Goal: Information Seeking & Learning: Understand process/instructions

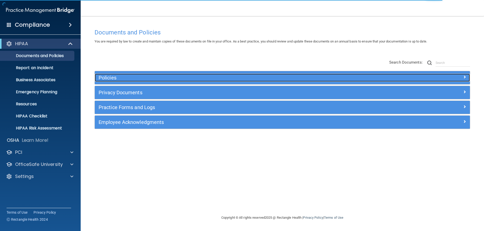
click at [463, 78] on span at bounding box center [464, 77] width 3 height 6
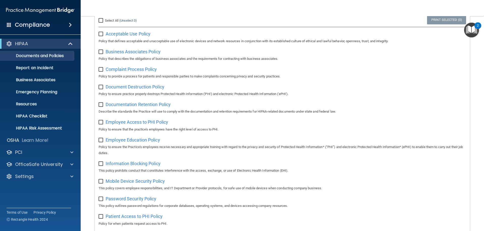
scroll to position [76, 0]
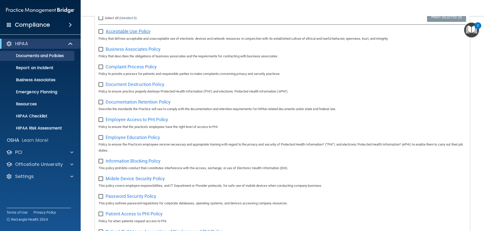
click at [125, 31] on span "Acceptable Use Policy" at bounding box center [128, 31] width 45 height 5
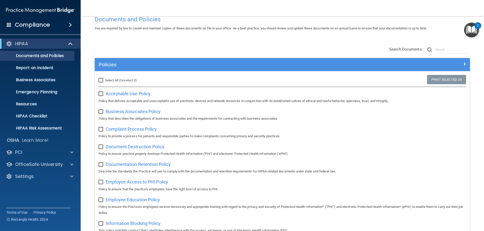
scroll to position [25, 0]
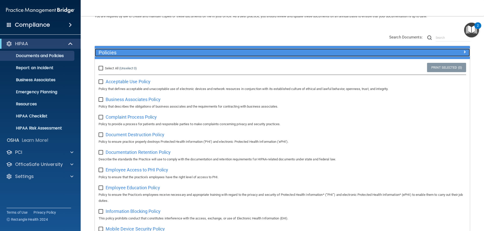
click at [458, 51] on div at bounding box center [423, 52] width 94 height 6
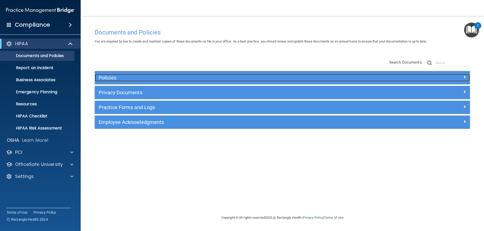
scroll to position [0, 0]
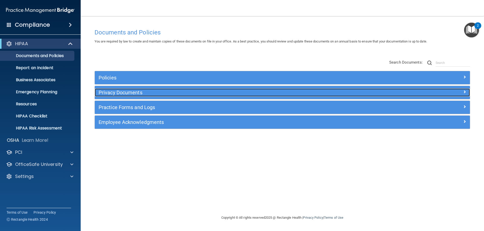
click at [242, 93] on h5 "Privacy Documents" at bounding box center [234, 93] width 273 height 6
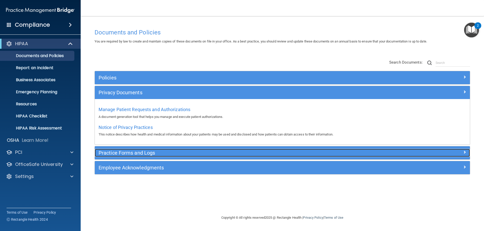
click at [130, 156] on h5 "Practice Forms and Logs" at bounding box center [234, 153] width 273 height 6
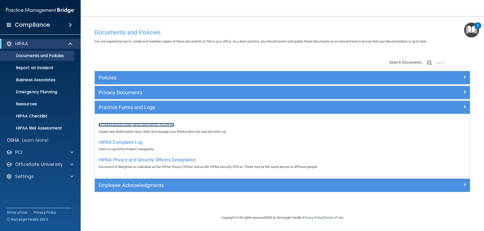
click at [162, 125] on span "Workstation Use and Security Access" at bounding box center [136, 124] width 76 height 5
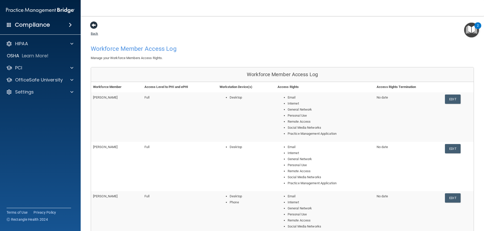
click at [93, 24] on span at bounding box center [94, 25] width 8 height 8
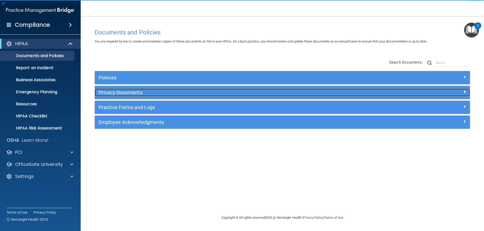
click at [174, 95] on h5 "Privacy Documents" at bounding box center [234, 93] width 273 height 6
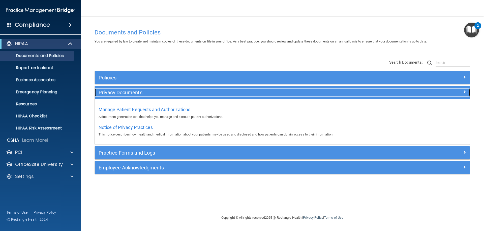
click at [146, 91] on h5 "Privacy Documents" at bounding box center [234, 93] width 273 height 6
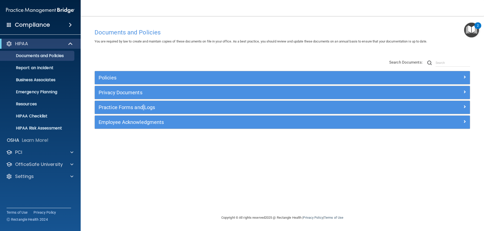
click at [143, 112] on div "Practice Forms and Logs" at bounding box center [282, 107] width 375 height 13
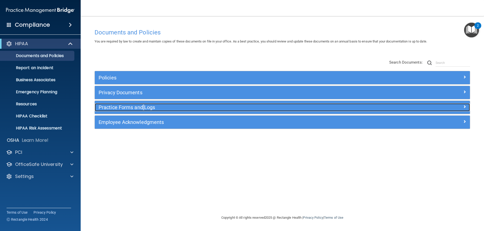
click at [138, 108] on h5 "Practice Forms and Logs" at bounding box center [234, 108] width 273 height 6
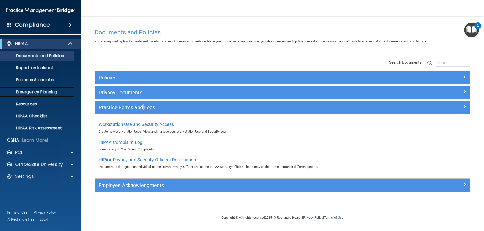
click at [41, 92] on p "Emergency Planning" at bounding box center [37, 92] width 69 height 5
